Goal: Find specific page/section: Find specific page/section

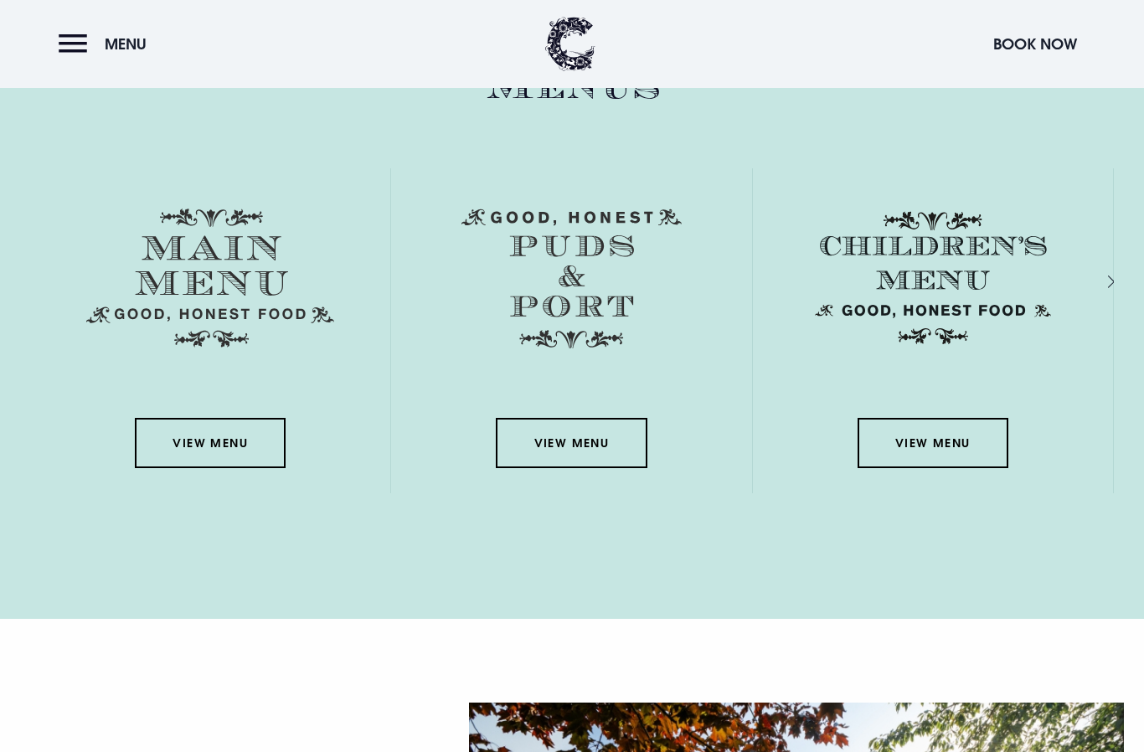
click at [182, 468] on link "View Menu" at bounding box center [210, 443] width 151 height 50
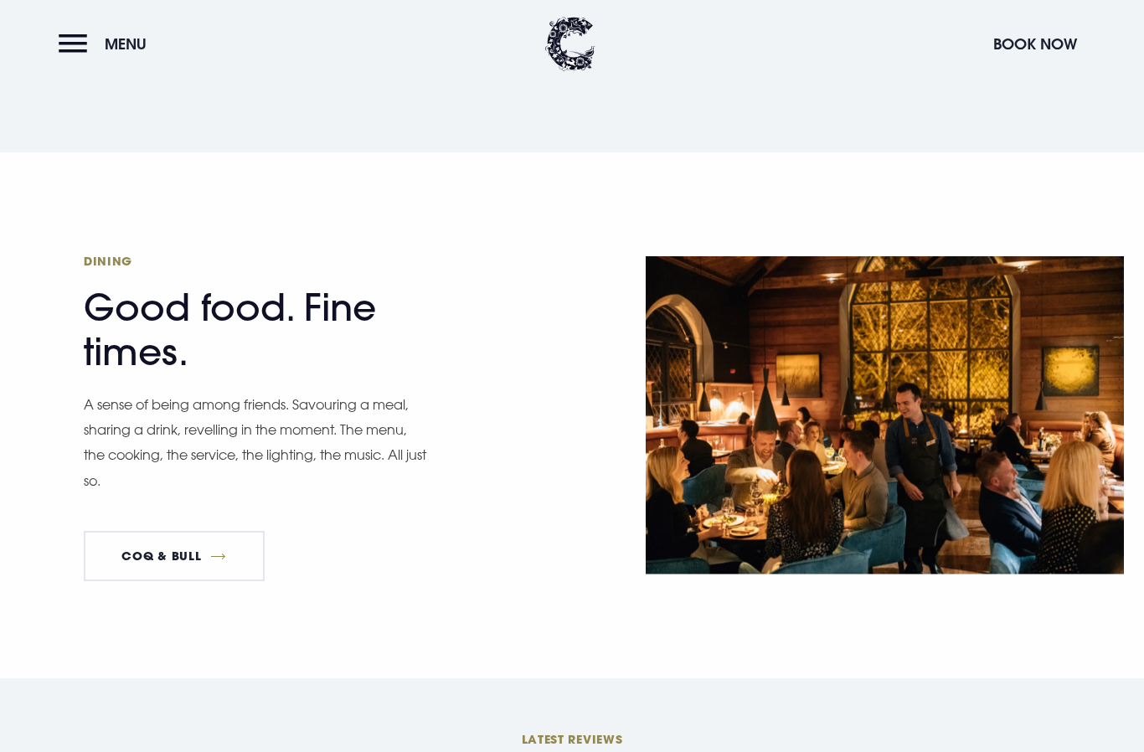
scroll to position [2481, 0]
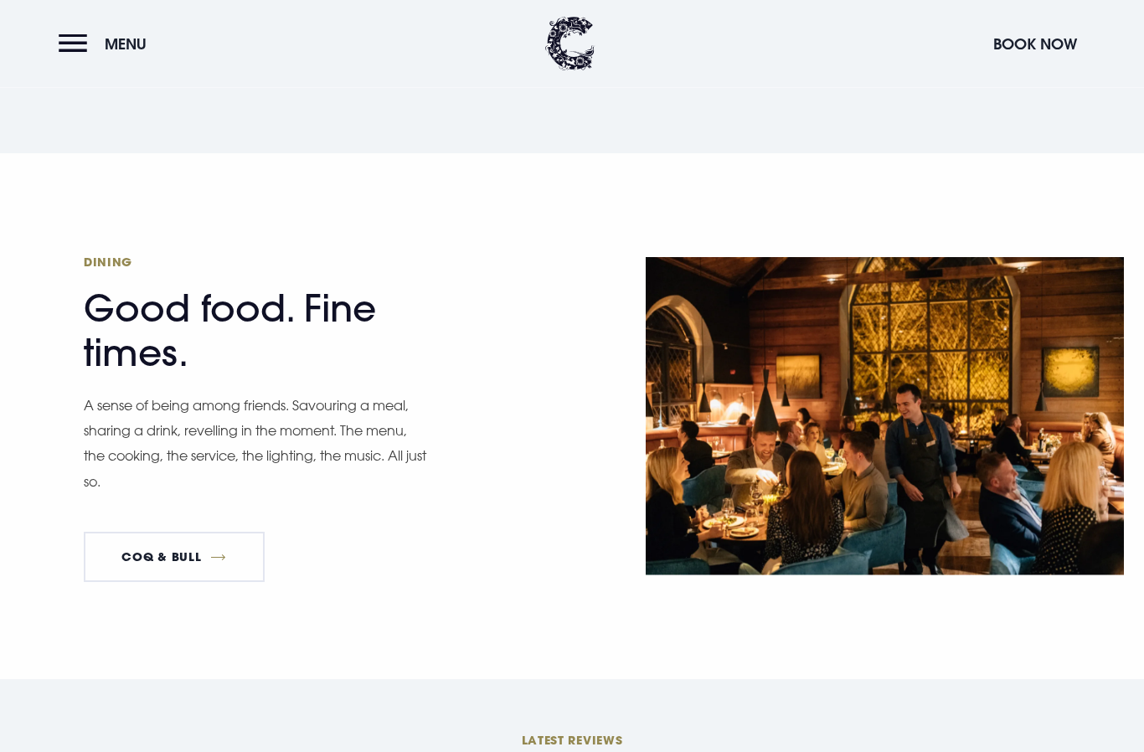
click at [162, 575] on link "Coq & Bull" at bounding box center [174, 557] width 181 height 50
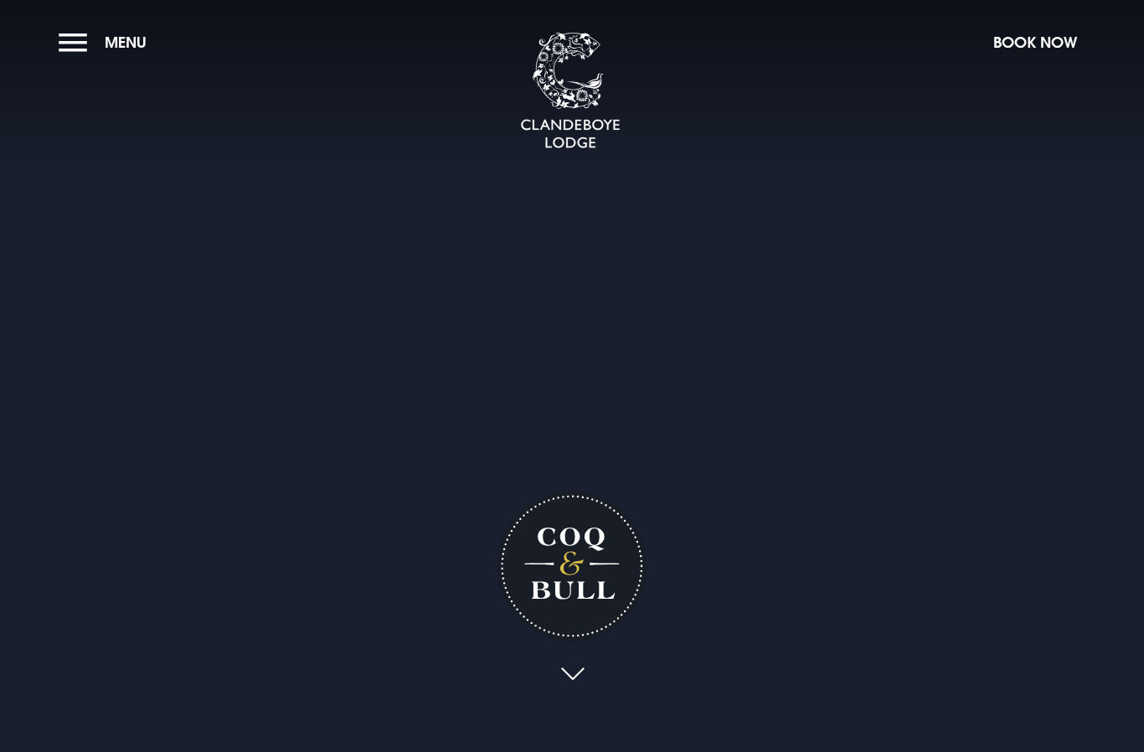
click at [60, 34] on button "Menu" at bounding box center [107, 42] width 96 height 36
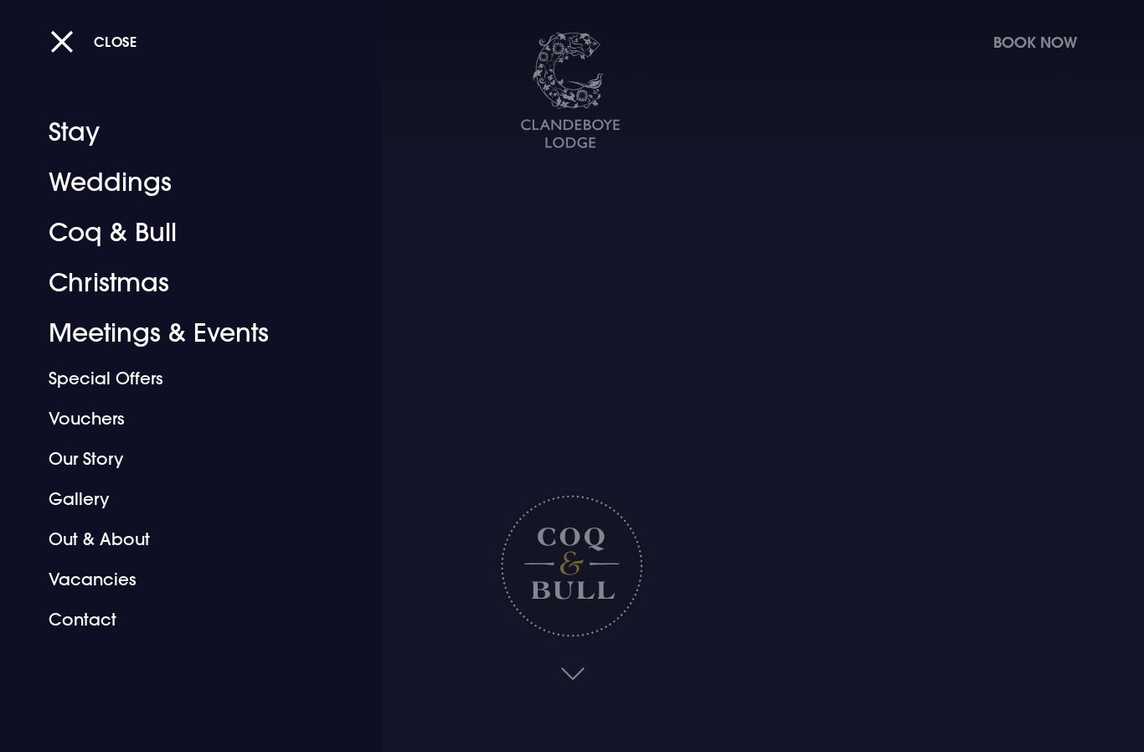
click at [58, 52] on button "Close" at bounding box center [93, 41] width 87 height 34
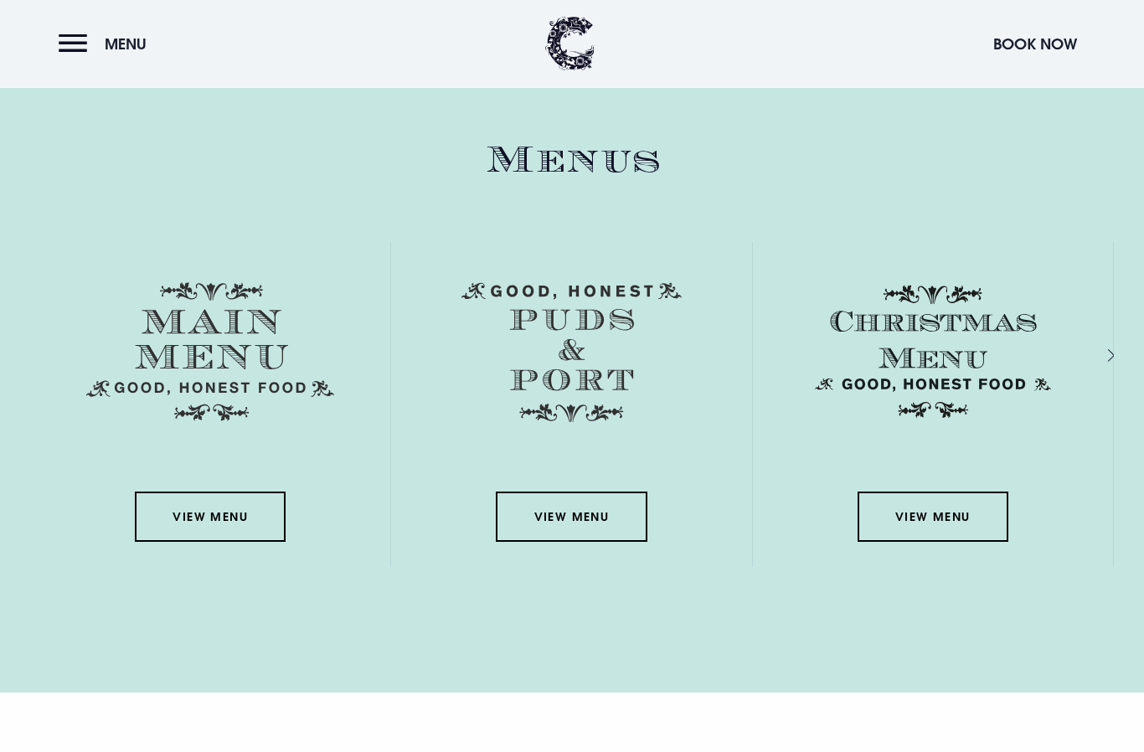
scroll to position [2471, 0]
click at [192, 542] on link "View Menu" at bounding box center [210, 516] width 151 height 50
